Goal: Task Accomplishment & Management: Manage account settings

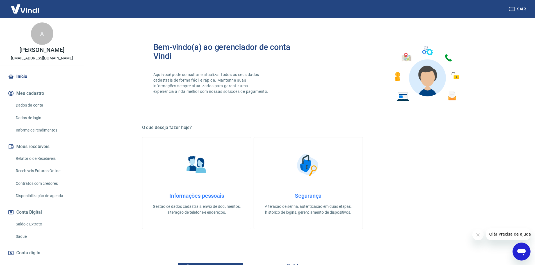
click at [22, 75] on link "Início" at bounding box center [42, 76] width 70 height 12
click at [22, 76] on link "Início" at bounding box center [42, 76] width 70 height 12
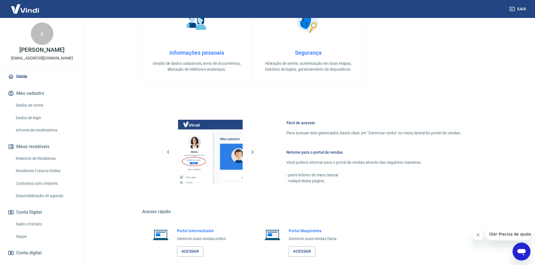
scroll to position [172, 0]
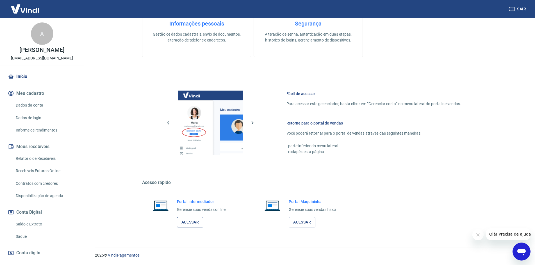
click at [191, 222] on link "Acessar" at bounding box center [190, 222] width 27 height 10
click at [30, 225] on link "Saldo e Extrato" at bounding box center [45, 225] width 64 height 12
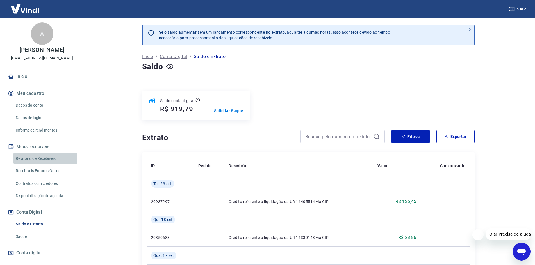
click at [48, 157] on link "Relatório de Recebíveis" at bounding box center [45, 159] width 64 height 12
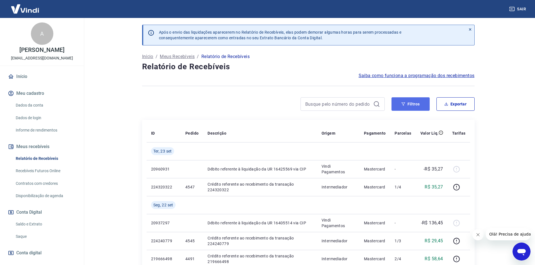
click at [413, 101] on button "Filtros" at bounding box center [410, 103] width 38 height 13
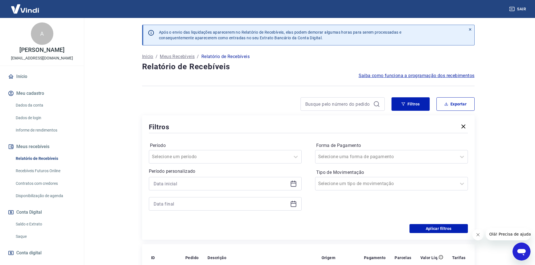
click at [293, 182] on icon at bounding box center [293, 184] width 7 height 7
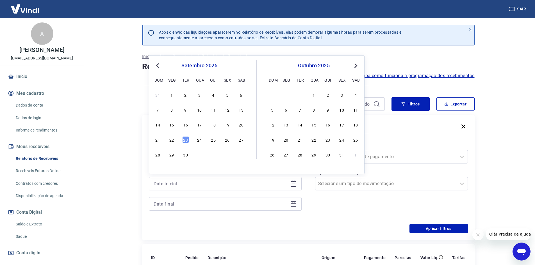
click at [199, 124] on div "17" at bounding box center [199, 124] width 7 height 7
type input "[DATE]"
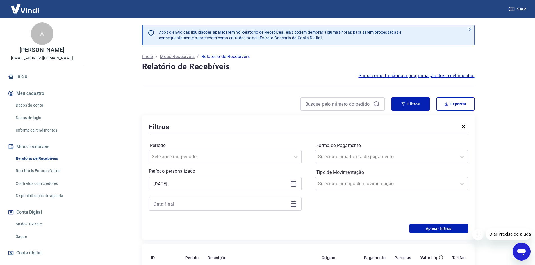
click at [293, 204] on icon at bounding box center [294, 203] width 6 height 1
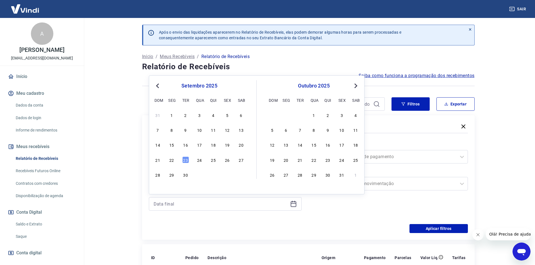
drag, startPoint x: 173, startPoint y: 159, endPoint x: 311, endPoint y: 200, distance: 143.8
click at [172, 159] on div "22" at bounding box center [171, 160] width 7 height 7
type input "[DATE]"
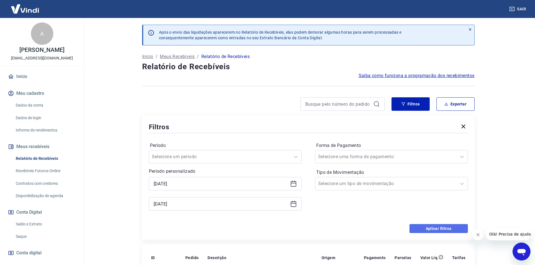
drag, startPoint x: 429, startPoint y: 228, endPoint x: 392, endPoint y: 204, distance: 44.8
click at [429, 228] on button "Aplicar filtros" at bounding box center [438, 228] width 58 height 9
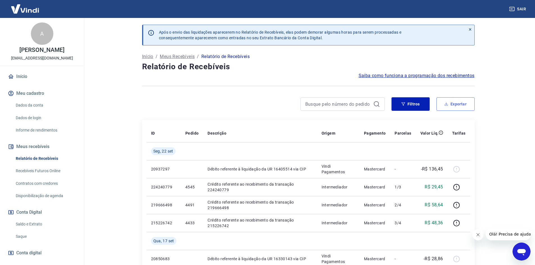
click at [469, 104] on button "Exportar" at bounding box center [455, 103] width 38 height 13
type input "[DATE]"
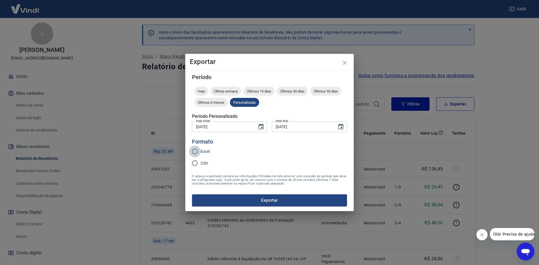
drag, startPoint x: 195, startPoint y: 150, endPoint x: 195, endPoint y: 154, distance: 3.9
click at [195, 150] on input "Excel" at bounding box center [195, 152] width 12 height 12
radio input "true"
click at [265, 197] on button "Exportar" at bounding box center [269, 201] width 155 height 12
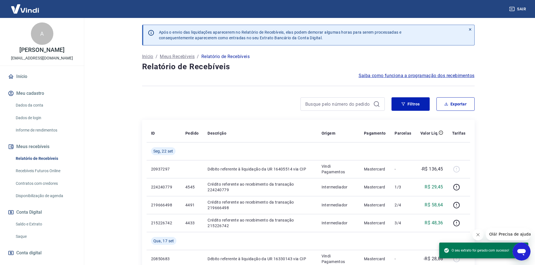
click at [35, 225] on link "Saldo e Extrato" at bounding box center [45, 225] width 64 height 12
